Goal: Information Seeking & Learning: Learn about a topic

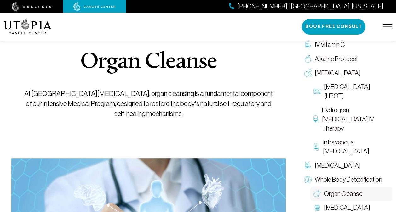
scroll to position [63, 0]
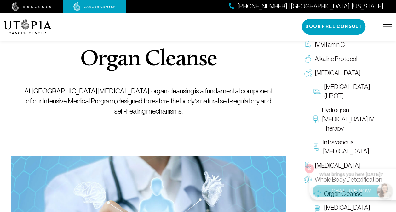
click at [309, 176] on img at bounding box center [308, 180] width 8 height 8
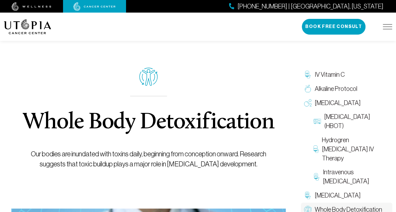
click at [255, 128] on h1 "Whole Body Detoxification" at bounding box center [148, 123] width 251 height 23
click at [280, 79] on div "Whole Body Detoxification Our bodies are inundated with toxins daily, beginning…" at bounding box center [149, 200] width 290 height 344
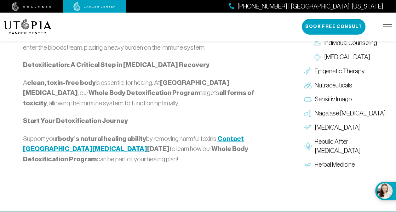
scroll to position [794, 0]
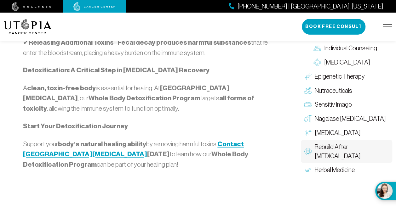
click at [342, 161] on span "Rebuild After [MEDICAL_DATA]" at bounding box center [352, 152] width 74 height 18
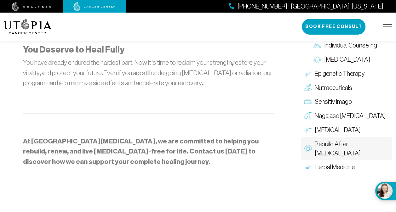
scroll to position [769, 0]
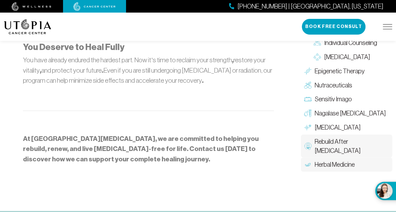
click at [347, 158] on link "Herbal Medicine" at bounding box center [346, 165] width 91 height 14
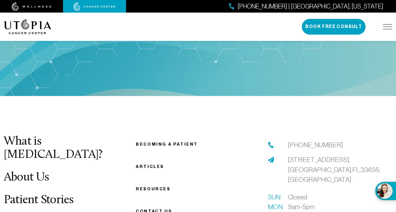
scroll to position [1311, 0]
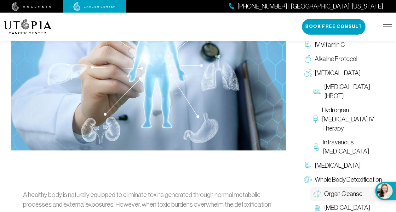
scroll to position [63, 0]
